Goal: Information Seeking & Learning: Learn about a topic

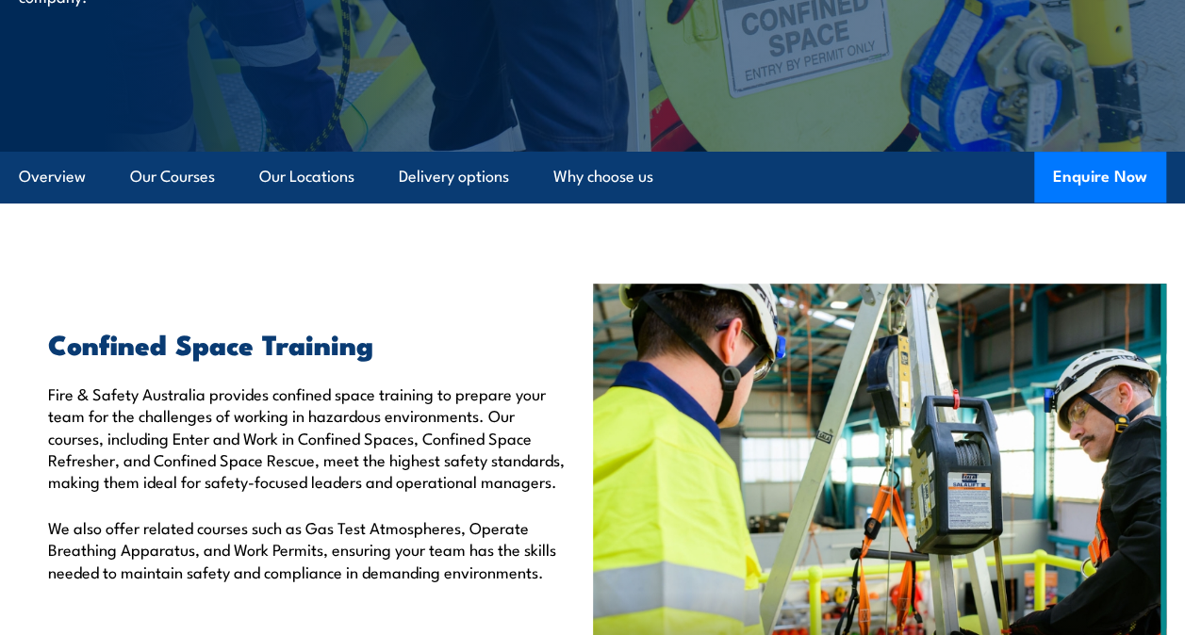
scroll to position [377, 0]
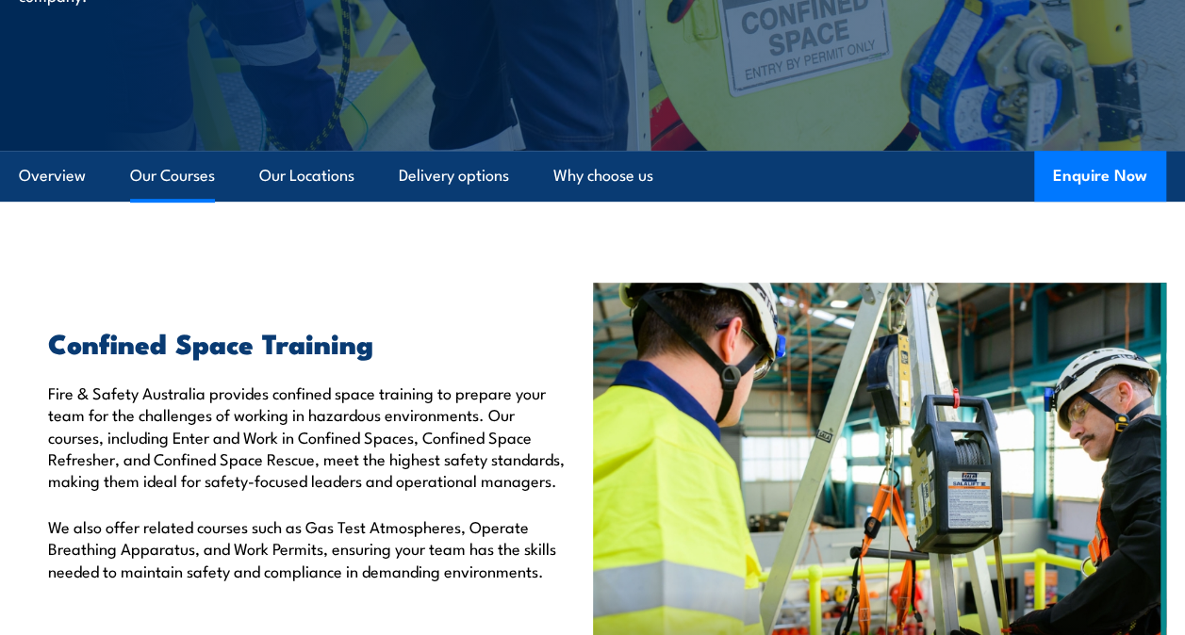
click at [170, 181] on link "Our Courses" at bounding box center [172, 176] width 85 height 50
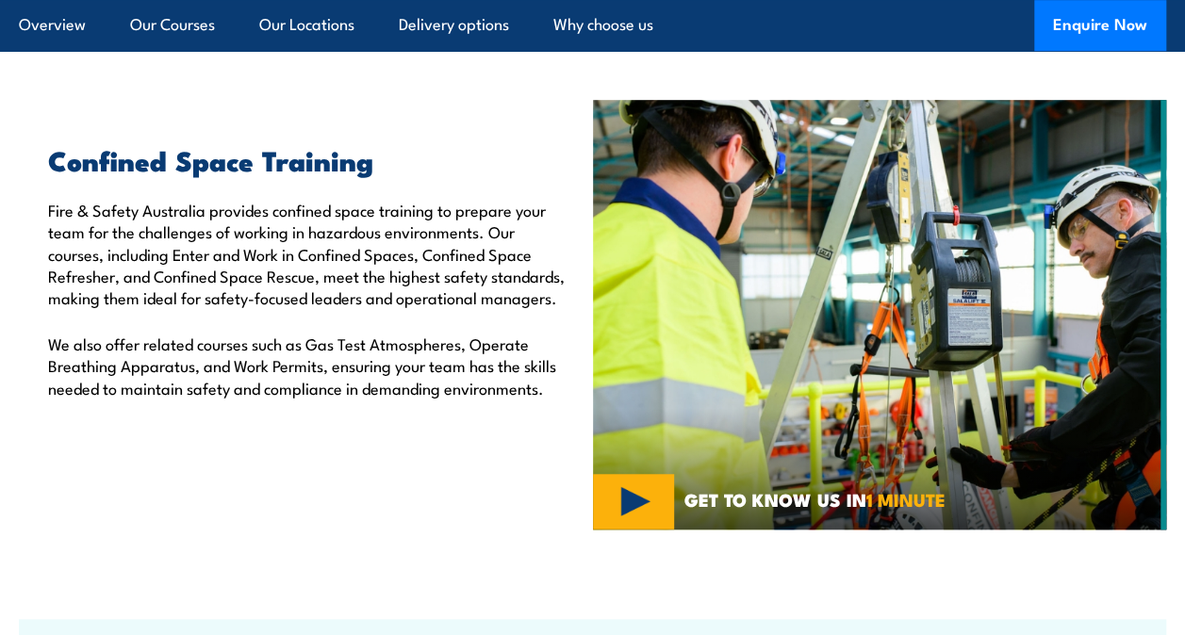
scroll to position [640, 0]
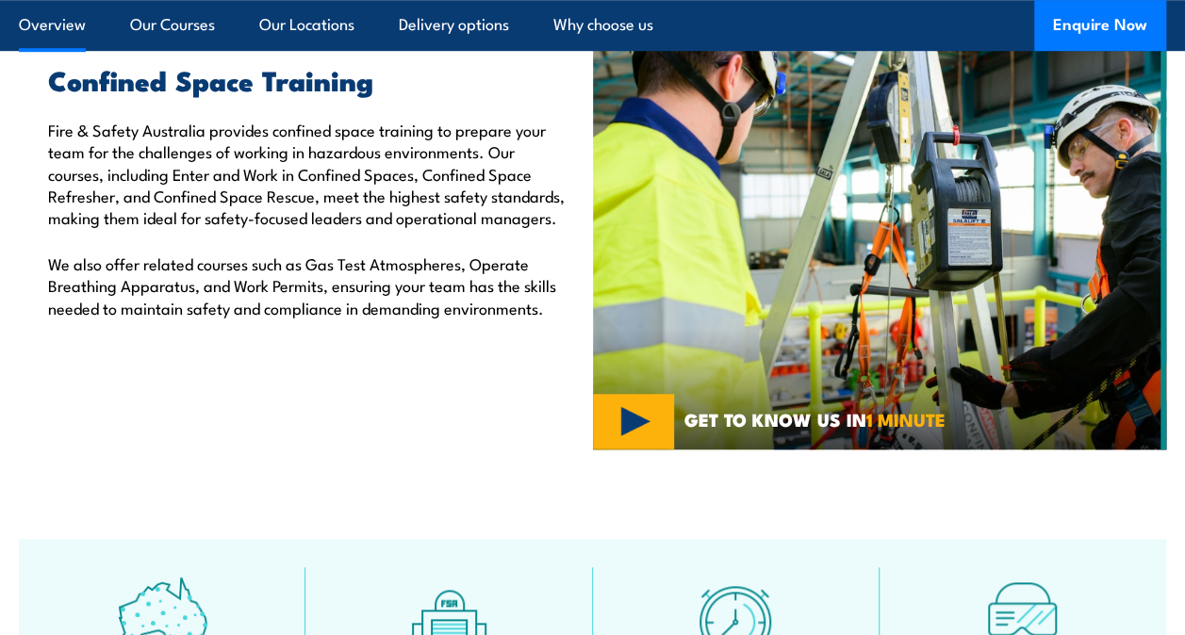
click at [64, 27] on link "Overview" at bounding box center [52, 25] width 67 height 50
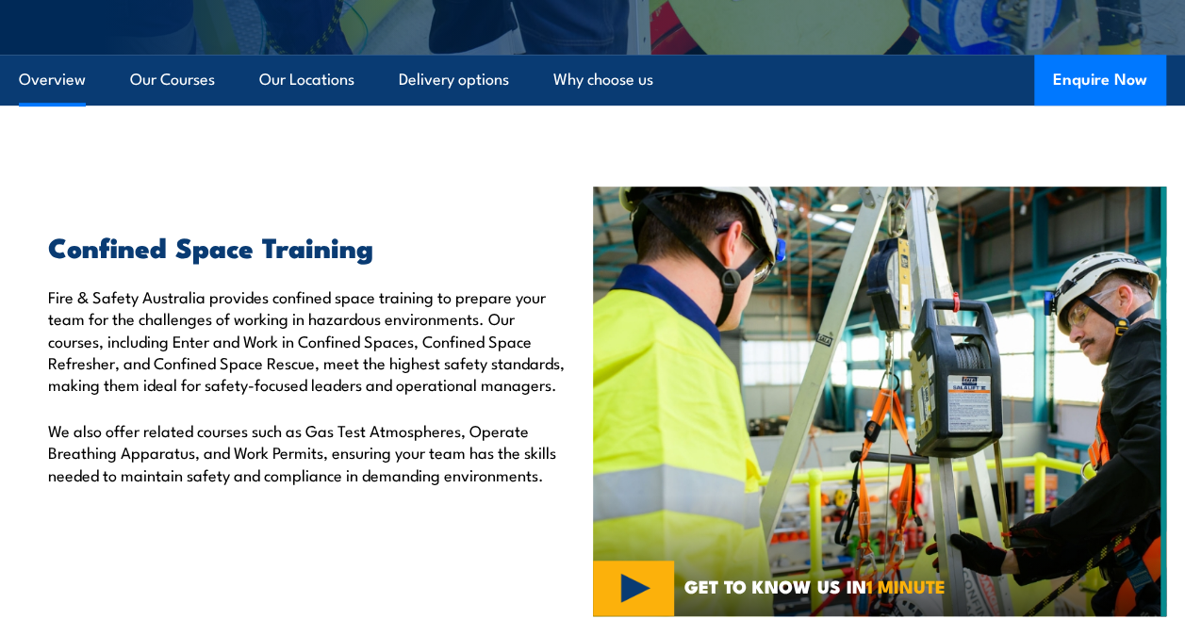
scroll to position [462, 0]
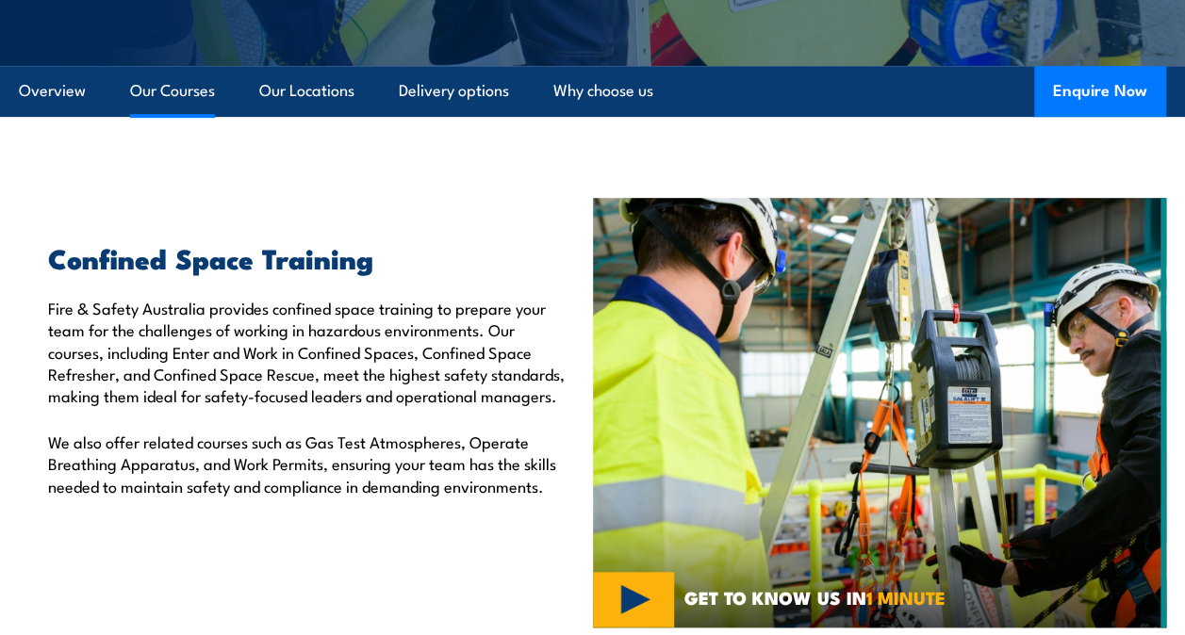
click at [177, 94] on link "Our Courses" at bounding box center [172, 91] width 85 height 50
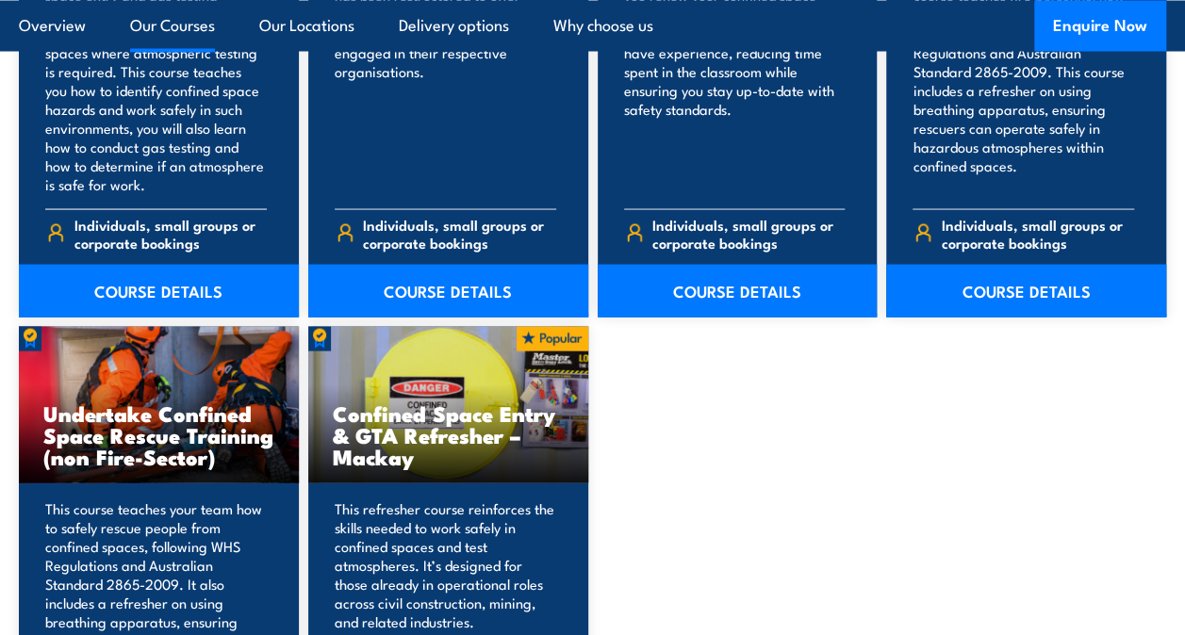
scroll to position [1771, 0]
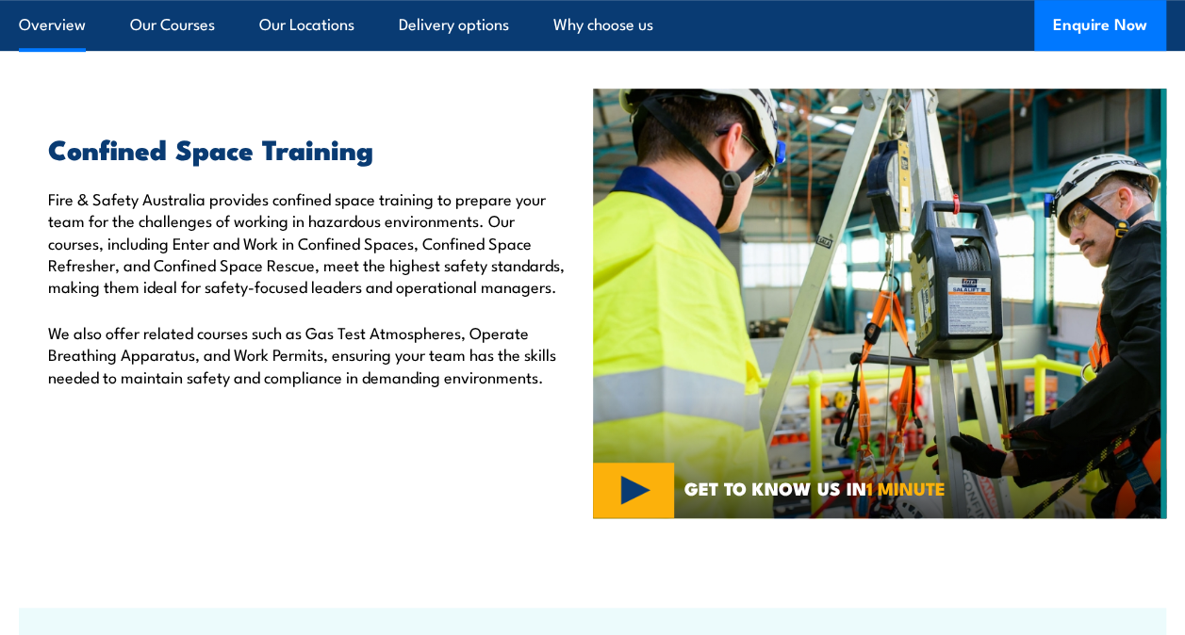
scroll to position [583, 0]
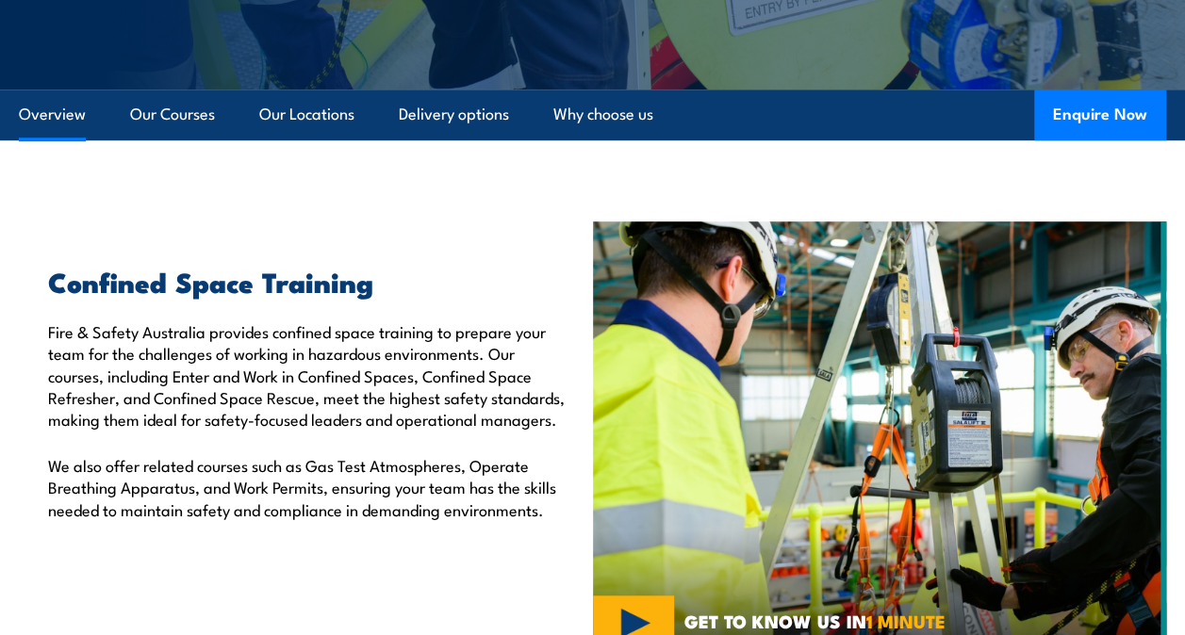
scroll to position [436, 0]
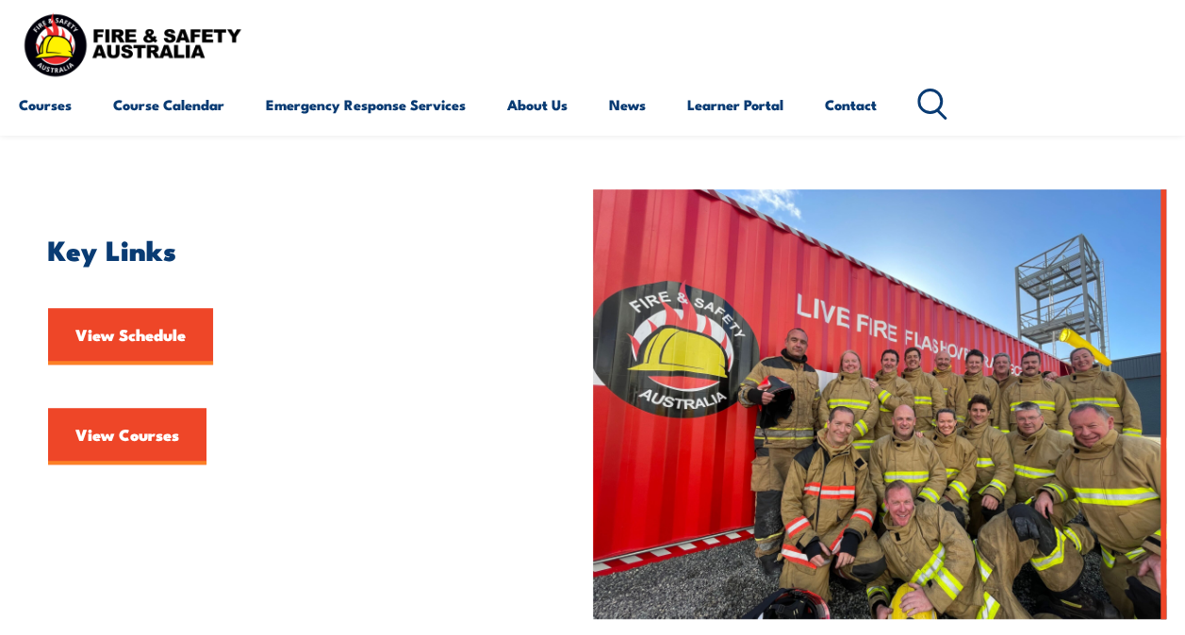
scroll to position [377, 0]
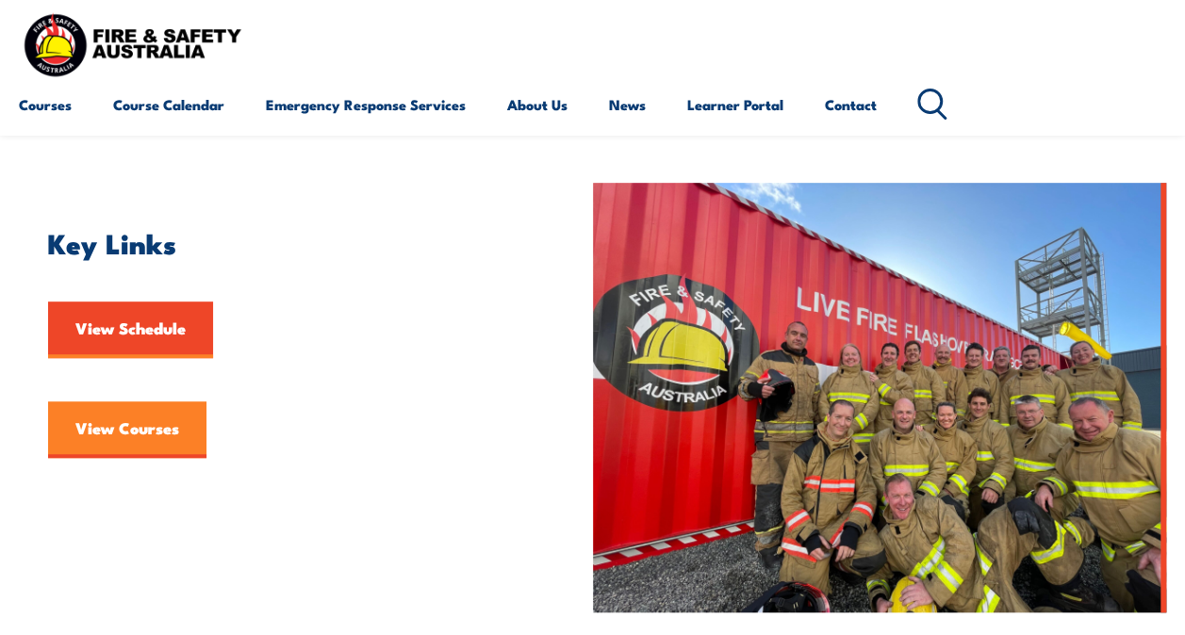
click at [113, 428] on link "View Courses" at bounding box center [127, 430] width 158 height 57
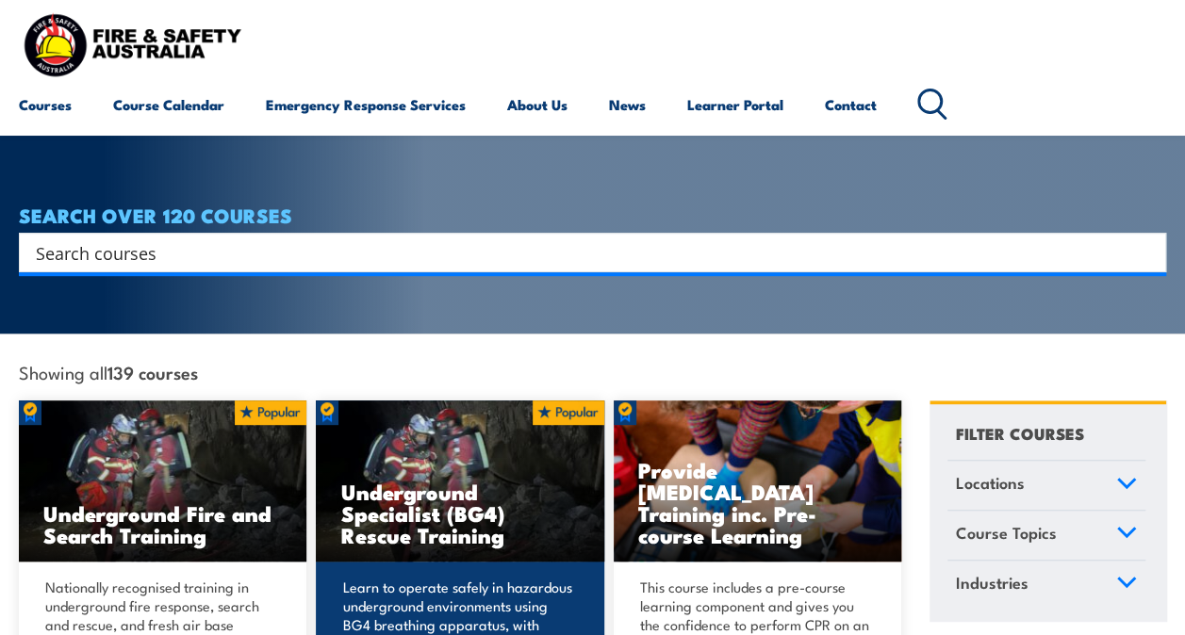
scroll to position [283, 0]
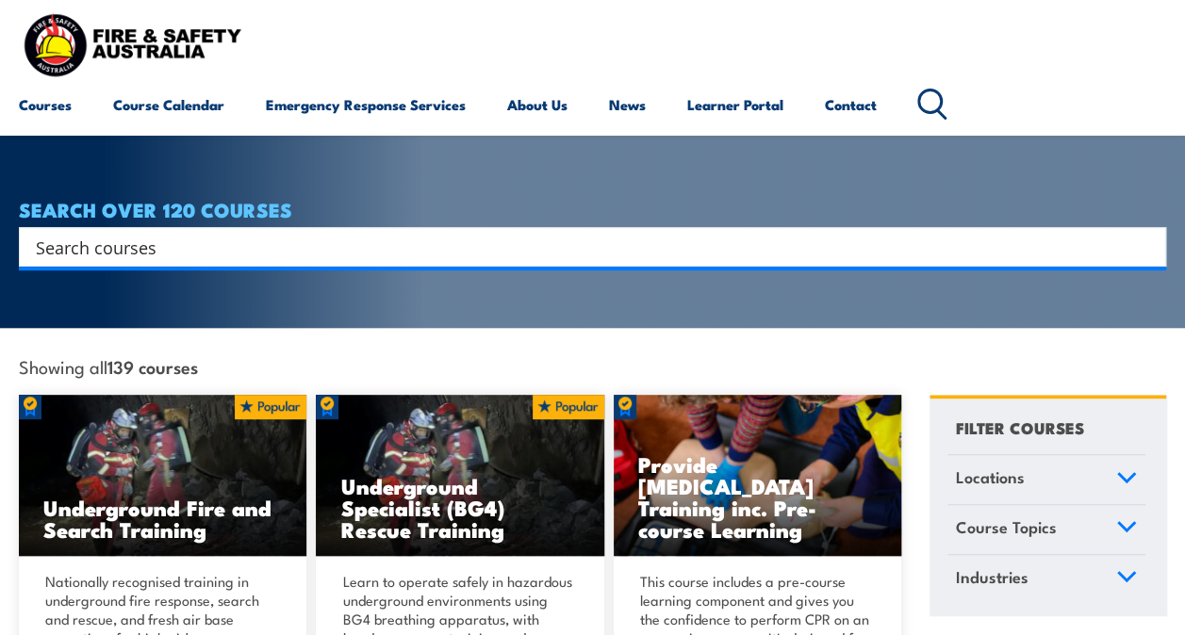
click at [119, 233] on input "Search input" at bounding box center [580, 247] width 1089 height 28
type input "fire warden"
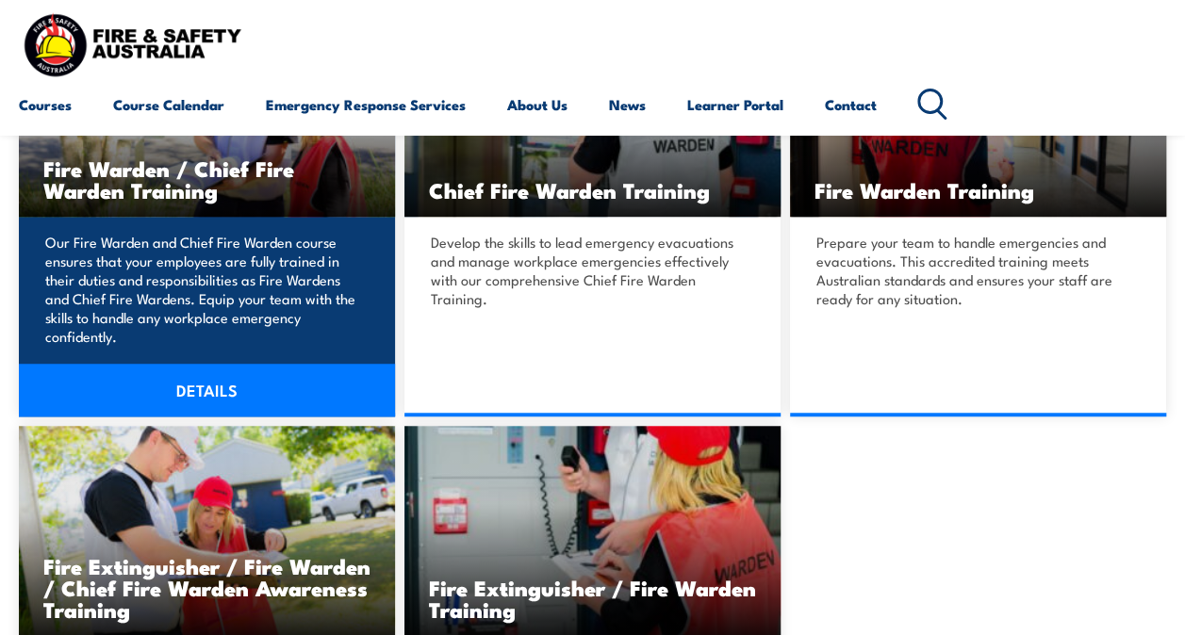
scroll to position [566, 0]
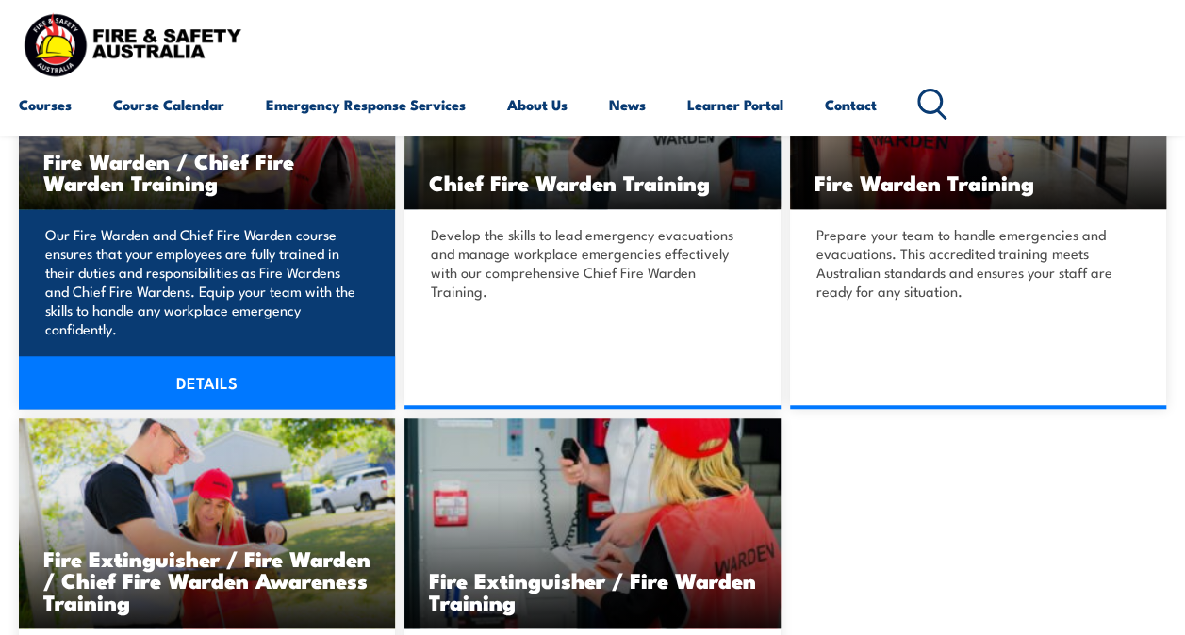
click at [192, 390] on link "DETAILS" at bounding box center [207, 382] width 376 height 53
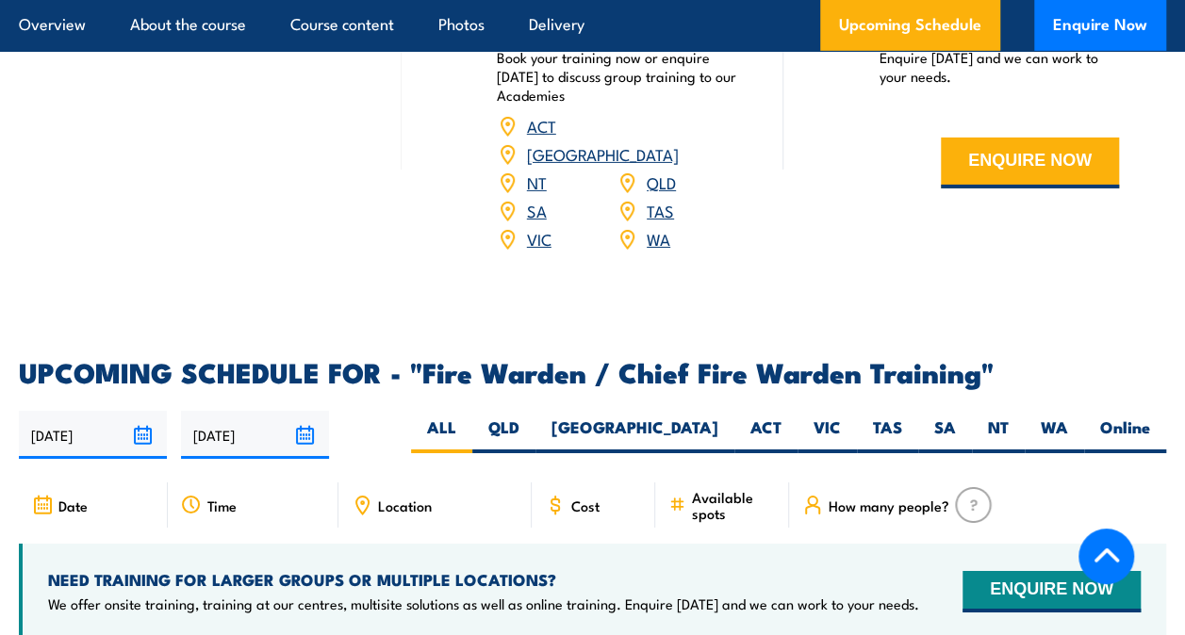
scroll to position [3110, 0]
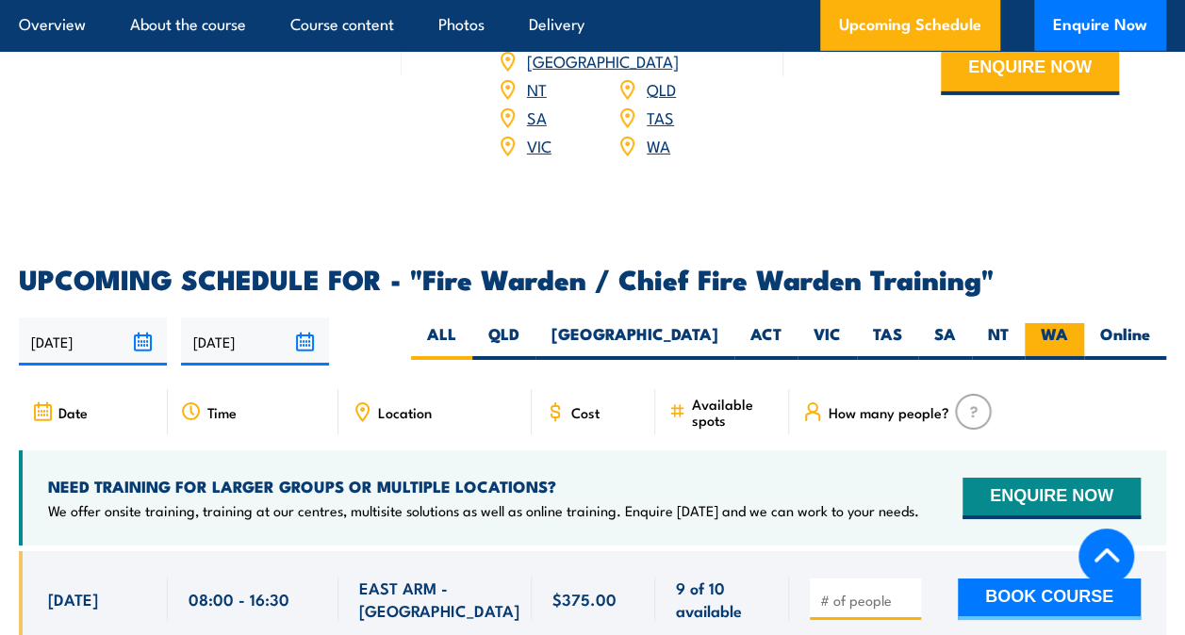
click at [1058, 323] on label "WA" at bounding box center [1054, 341] width 59 height 37
click at [1068, 323] on input "WA" at bounding box center [1074, 329] width 12 height 12
radio input "true"
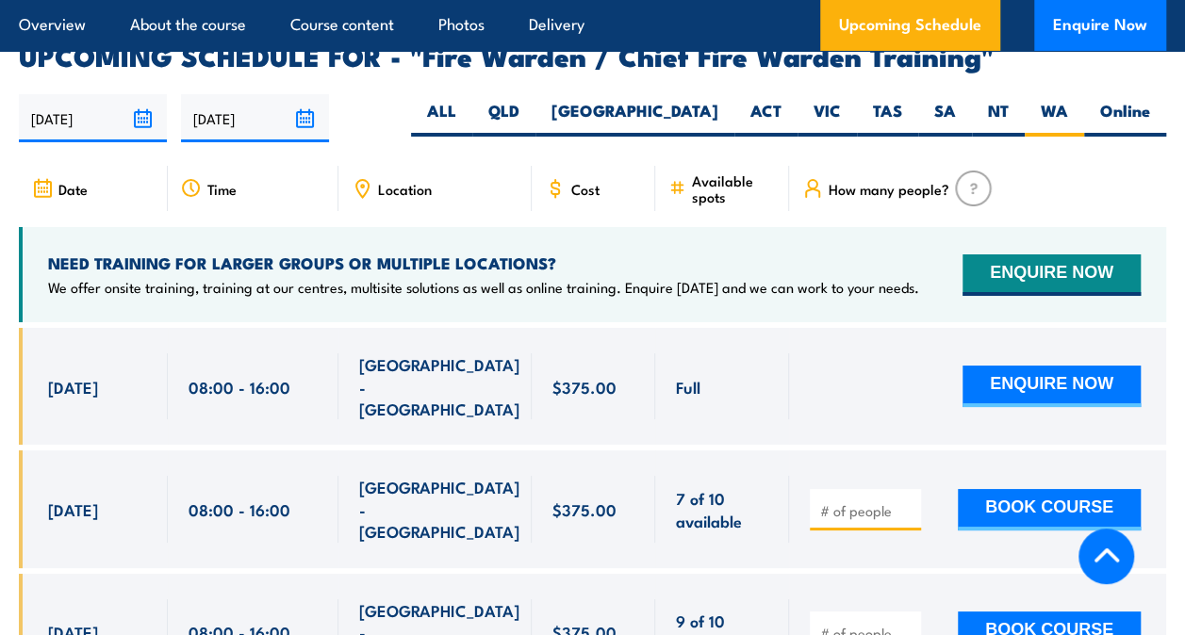
scroll to position [3348, 0]
